Goal: Transaction & Acquisition: Purchase product/service

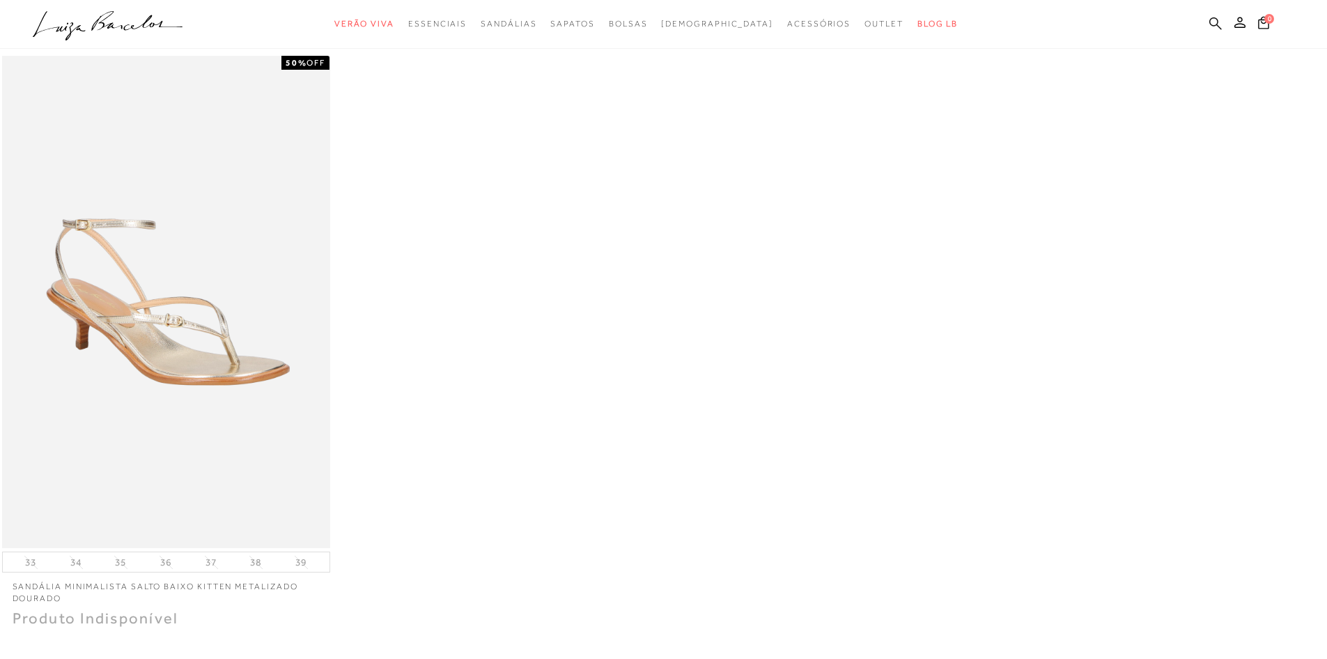
click at [1217, 24] on icon at bounding box center [1216, 23] width 13 height 13
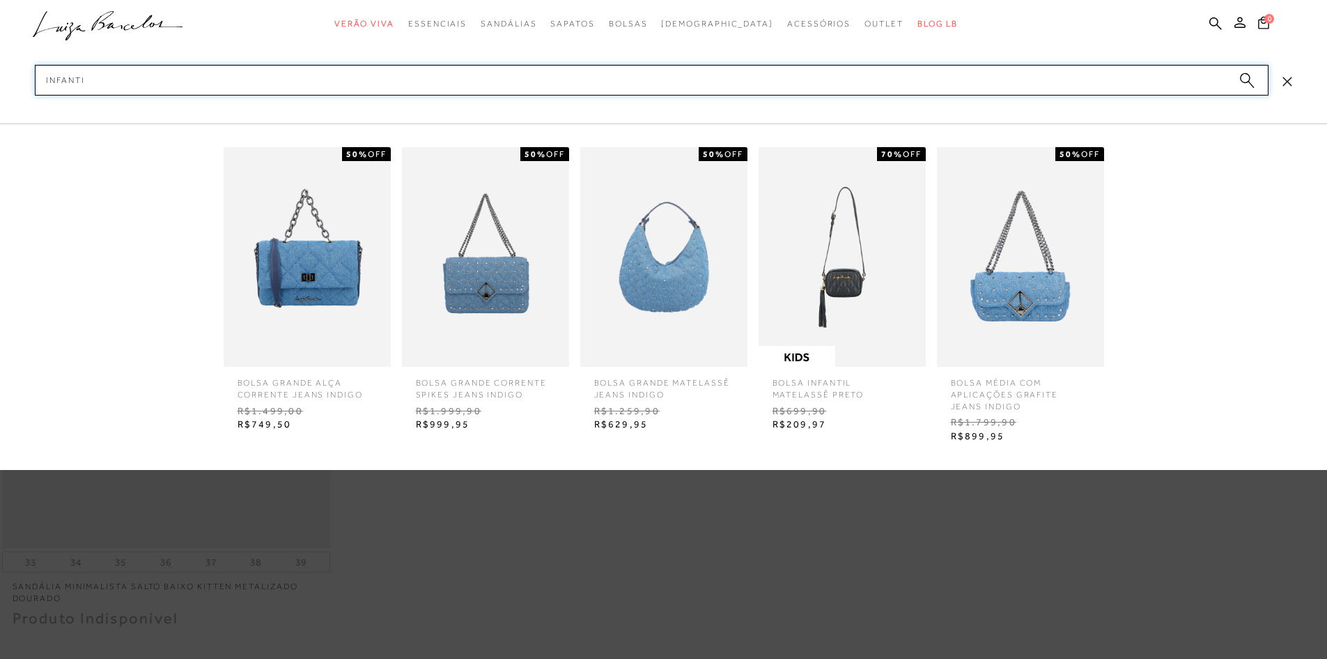
type input "infantil"
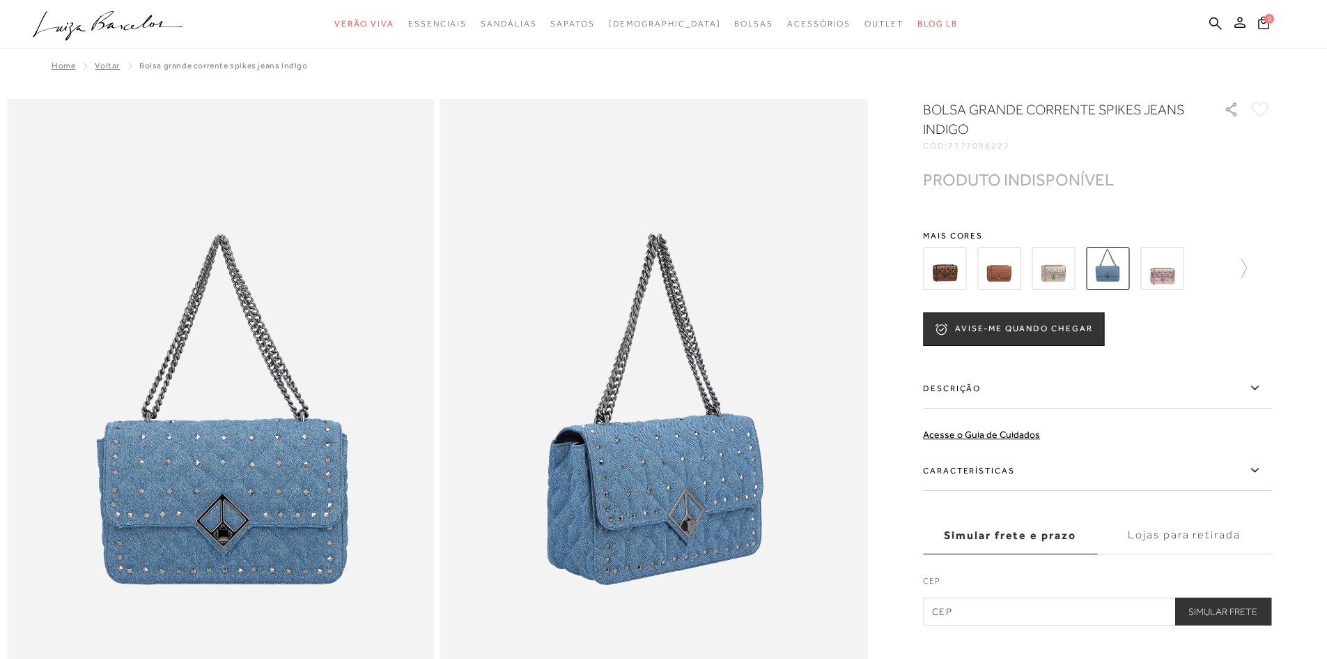
click at [1206, 26] on ul ".a{fill-rule:evenodd;} Verão Viva Em alta Favoritos das Influenciadoras Apostas…" at bounding box center [653, 24] width 1241 height 26
click at [1211, 26] on icon at bounding box center [1216, 23] width 13 height 13
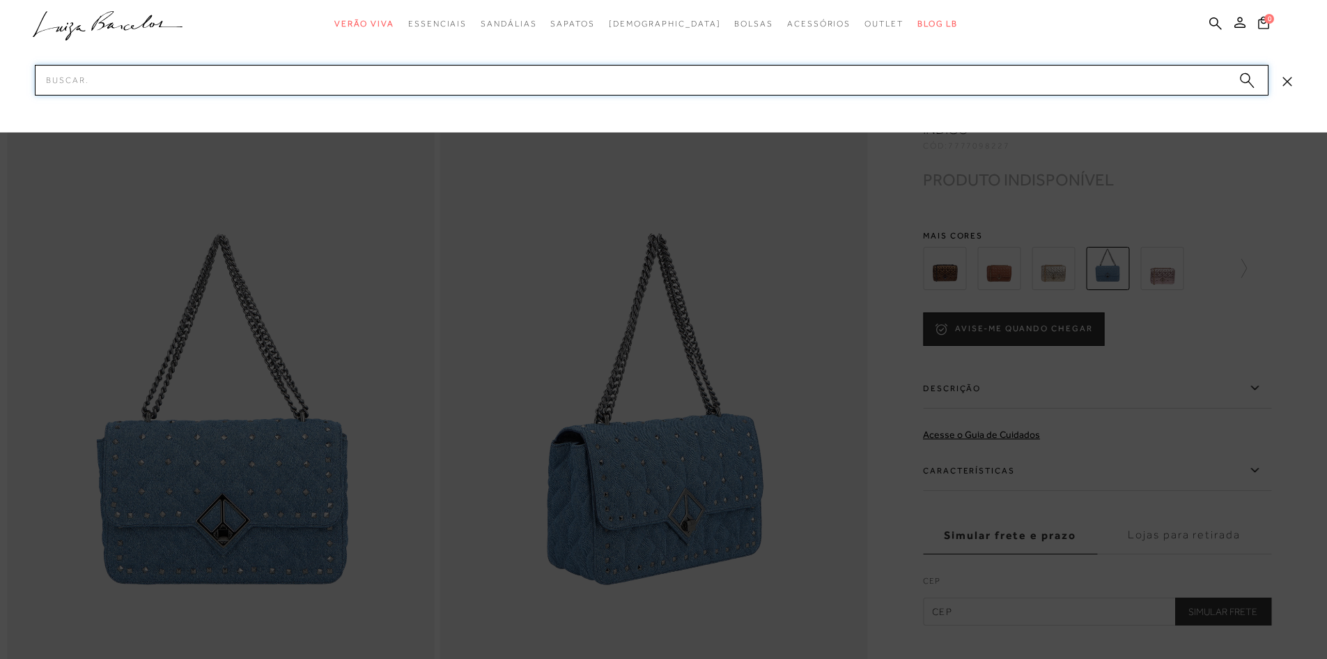
click at [109, 84] on input "Pesquisar" at bounding box center [652, 80] width 1234 height 31
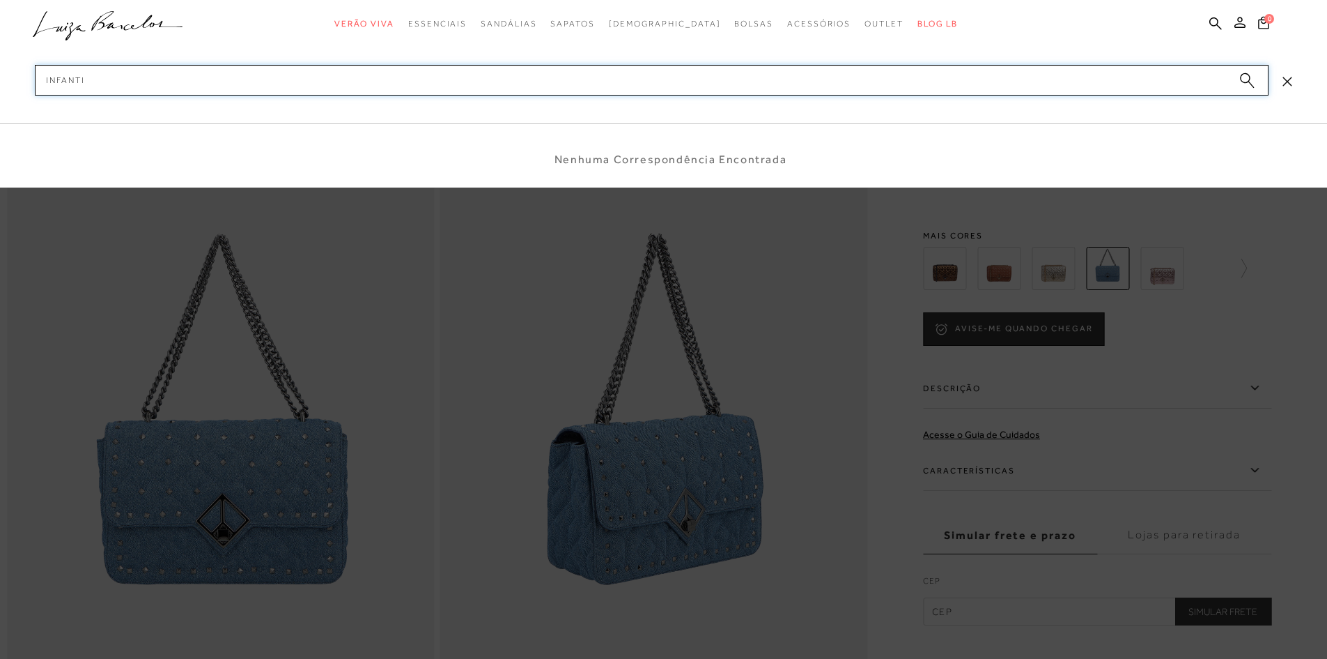
type input "infantil"
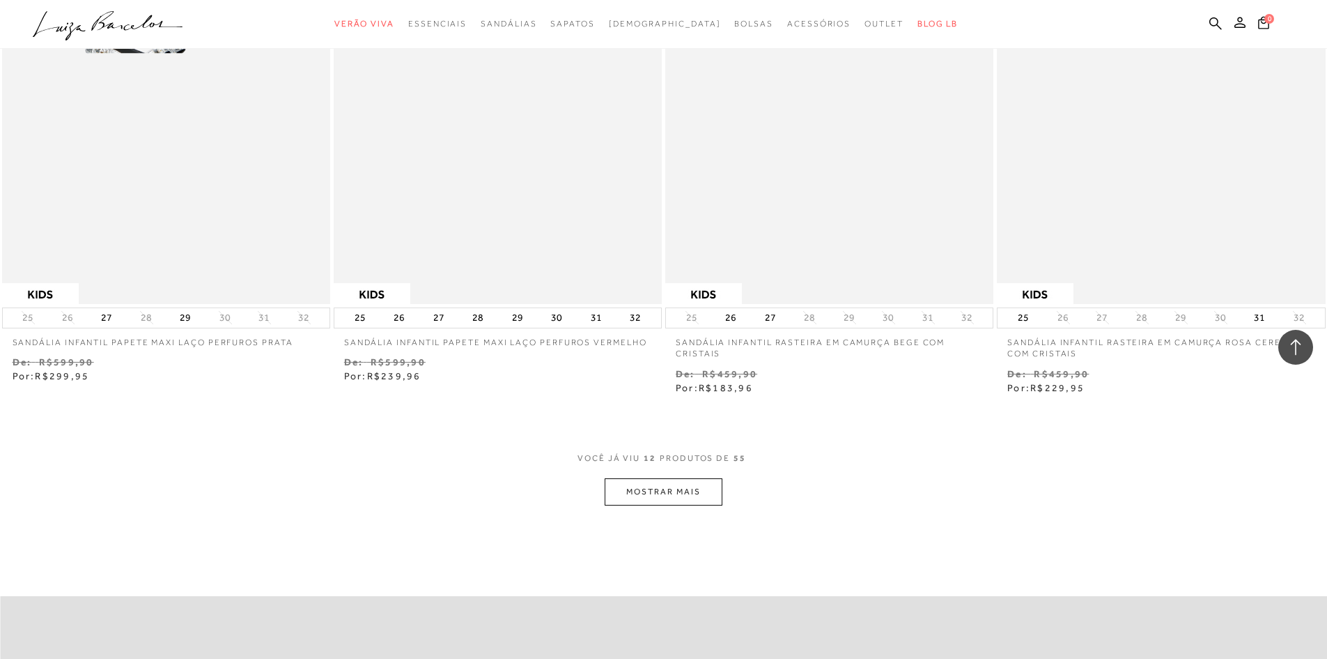
scroll to position [1603, 0]
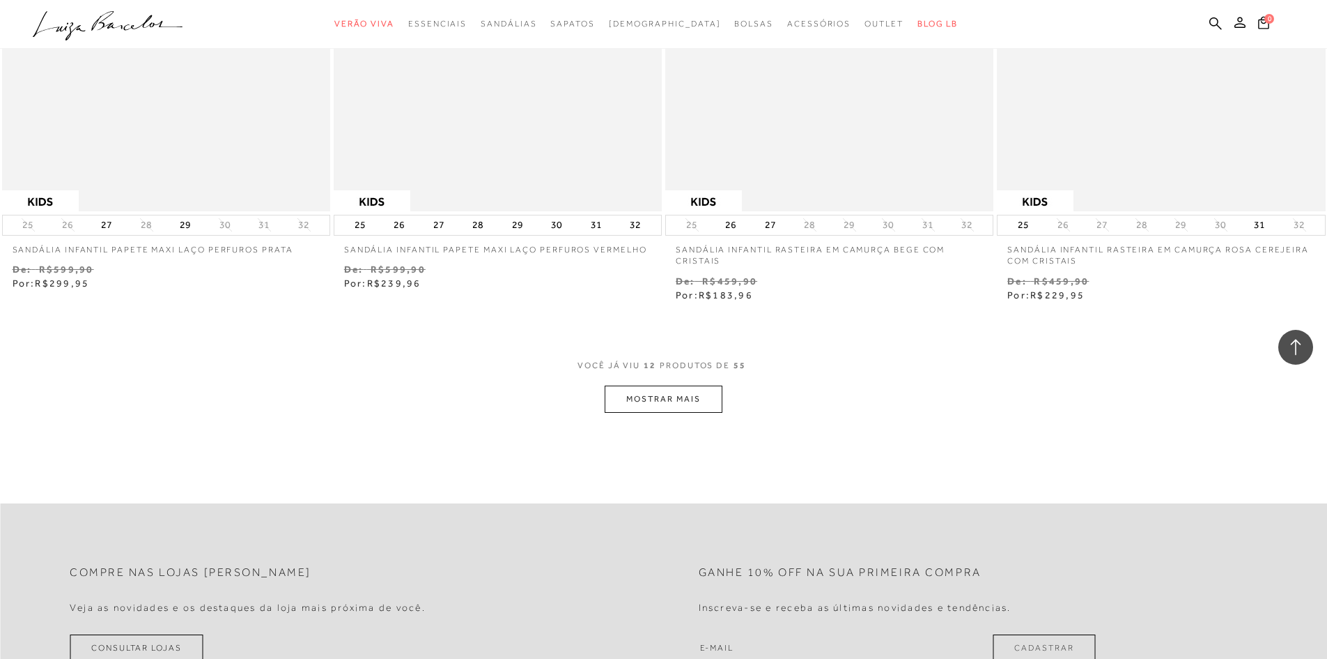
click at [653, 397] on button "MOSTRAR MAIS" at bounding box center [663, 398] width 117 height 27
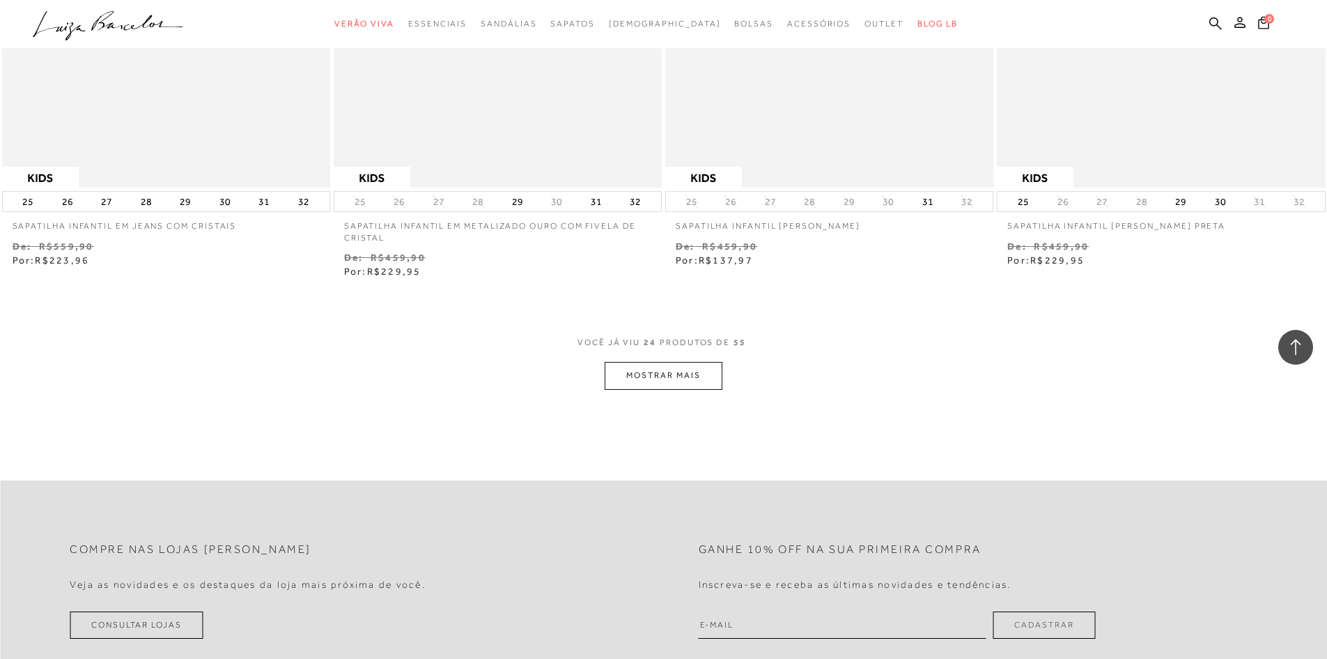
scroll to position [3414, 0]
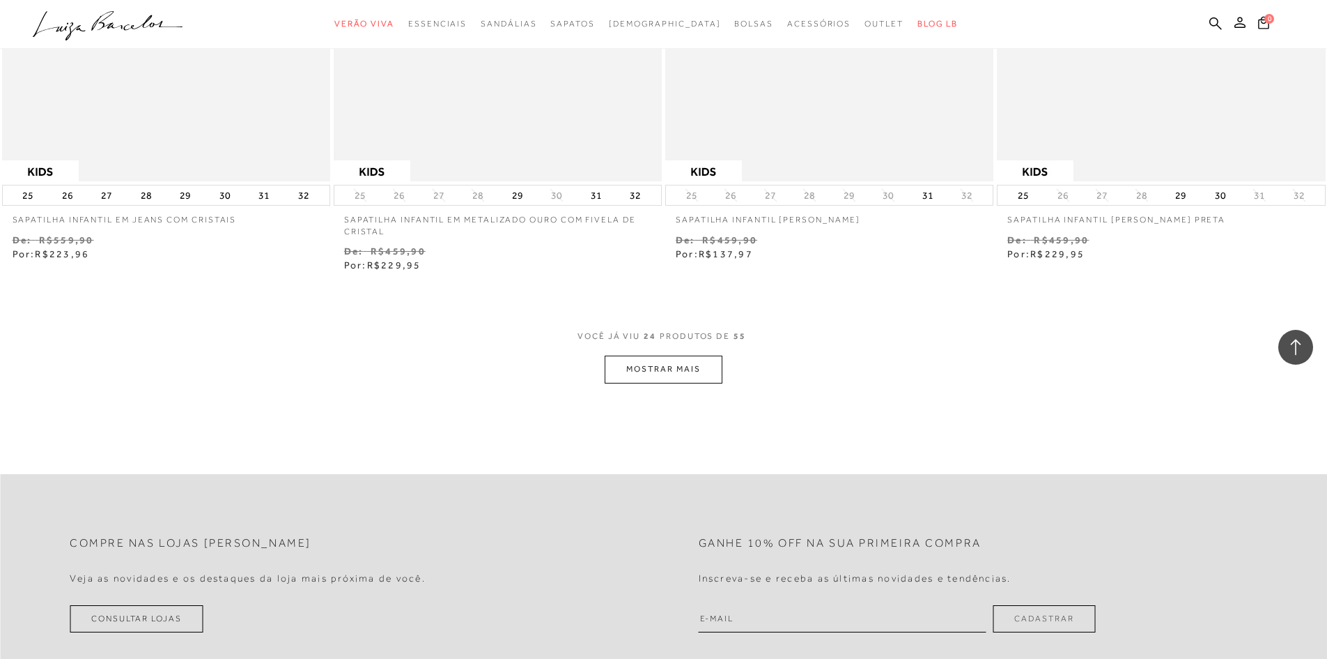
click at [669, 362] on button "MOSTRAR MAIS" at bounding box center [663, 368] width 117 height 27
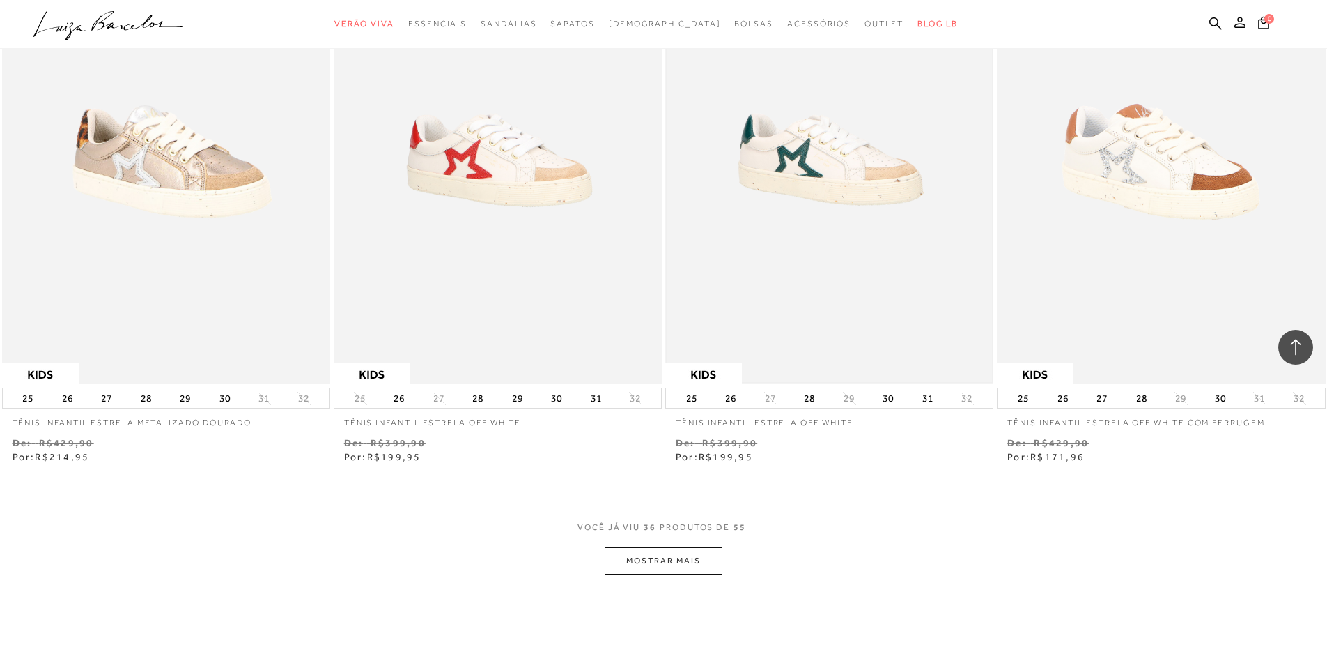
scroll to position [4948, 0]
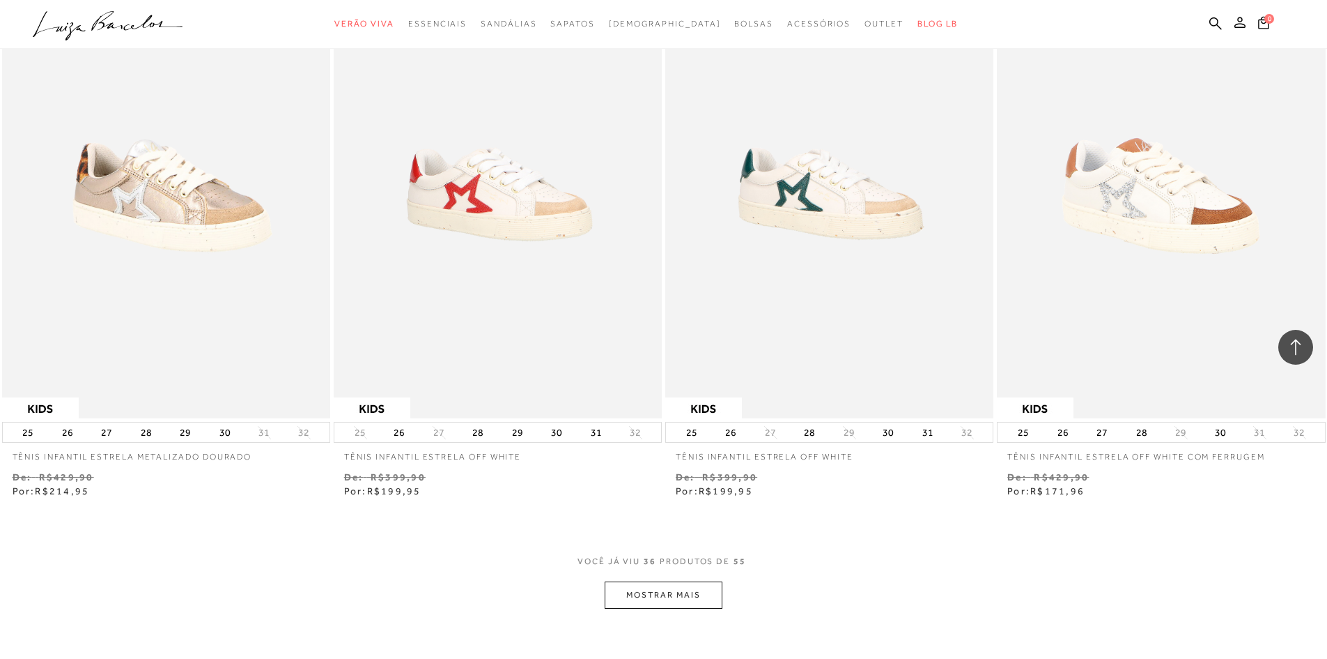
click at [663, 581] on button "MOSTRAR MAIS" at bounding box center [663, 594] width 117 height 27
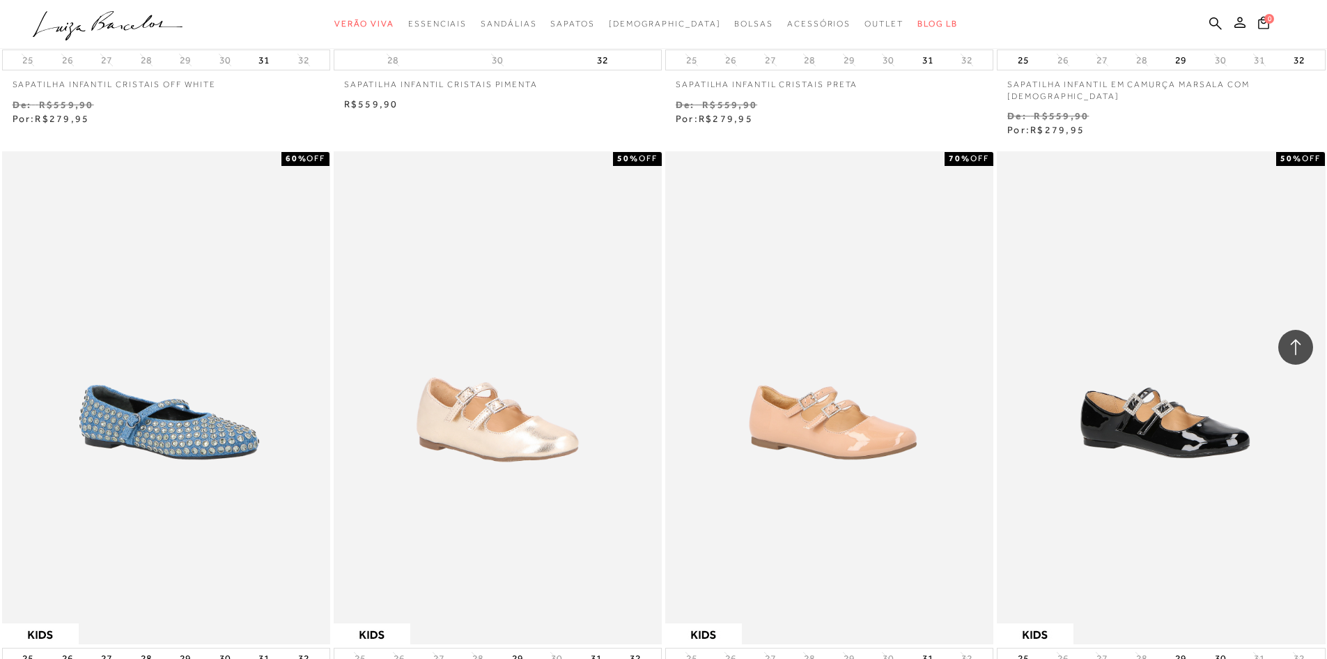
scroll to position [2787, 0]
